Goal: Book appointment/travel/reservation

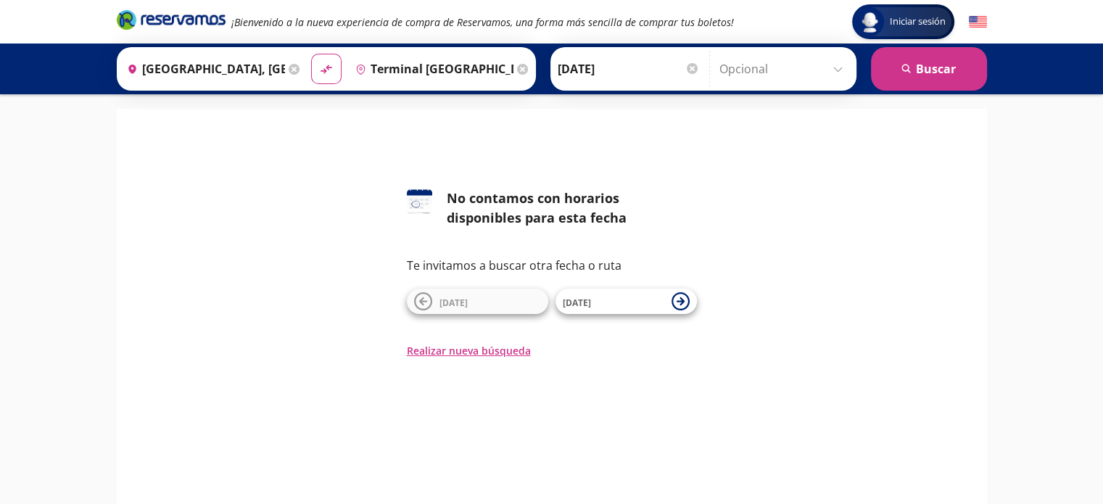
click at [606, 81] on input "[DATE]" at bounding box center [629, 69] width 142 height 36
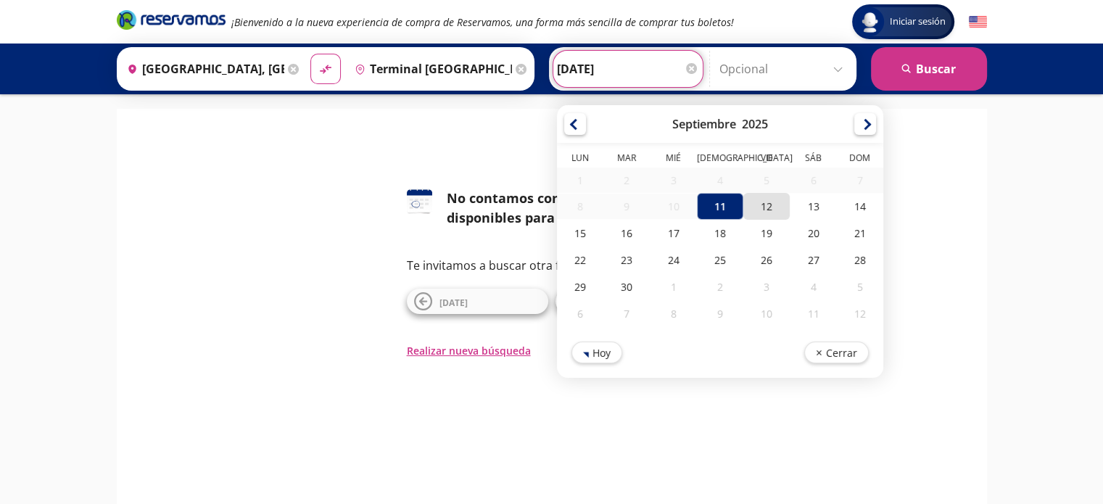
click at [743, 201] on div "12" at bounding box center [766, 206] width 46 height 27
type input "[DATE]"
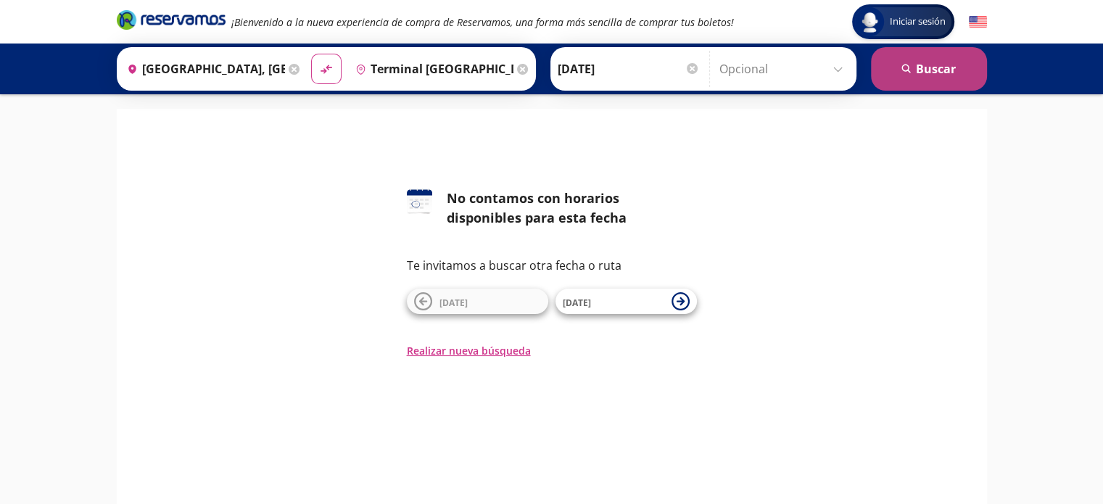
click at [933, 62] on button "search [GEOGRAPHIC_DATA]" at bounding box center [929, 69] width 116 height 44
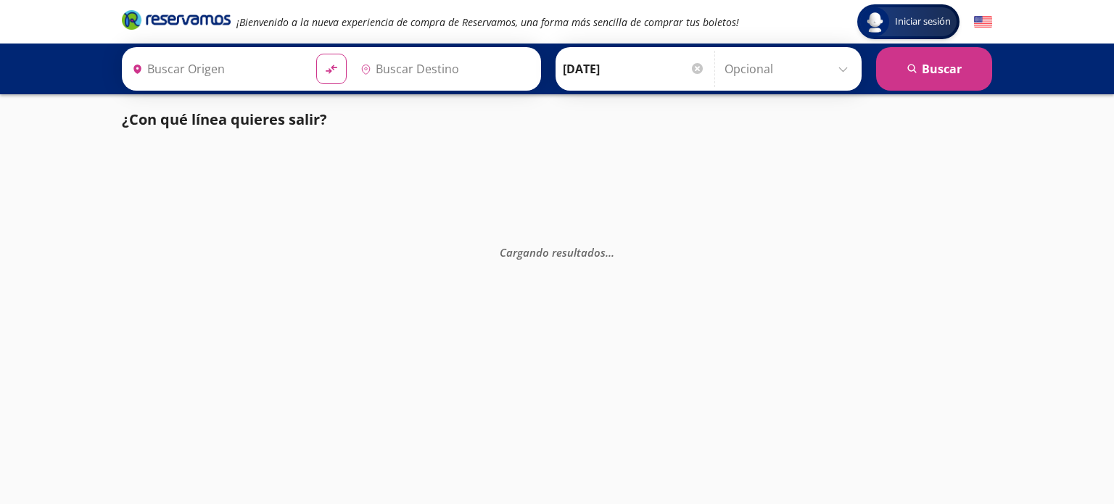
type input "[GEOGRAPHIC_DATA], [GEOGRAPHIC_DATA]"
type input "Terminal [GEOGRAPHIC_DATA] [PERSON_NAME] Platinum Viajes, [GEOGRAPHIC_DATA]"
